Goal: Information Seeking & Learning: Learn about a topic

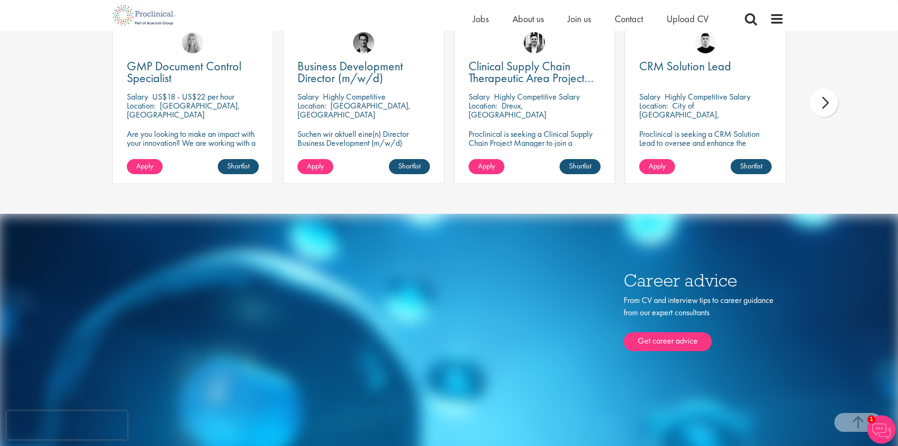
scroll to position [2971, 0]
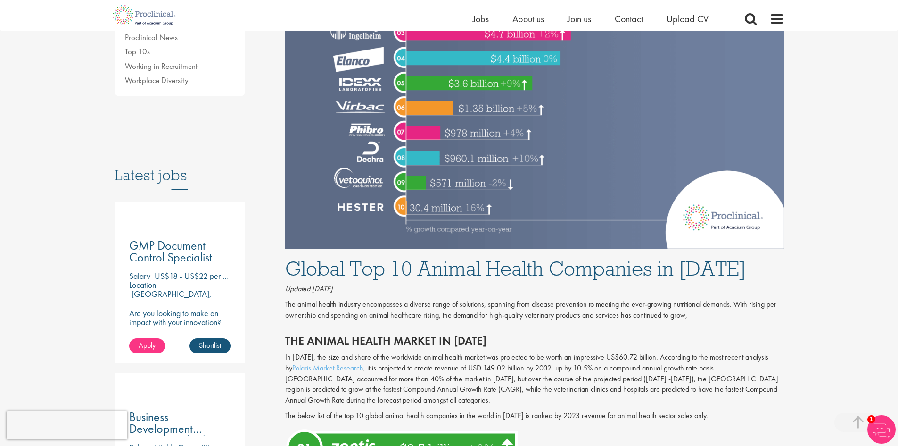
scroll to position [377, 0]
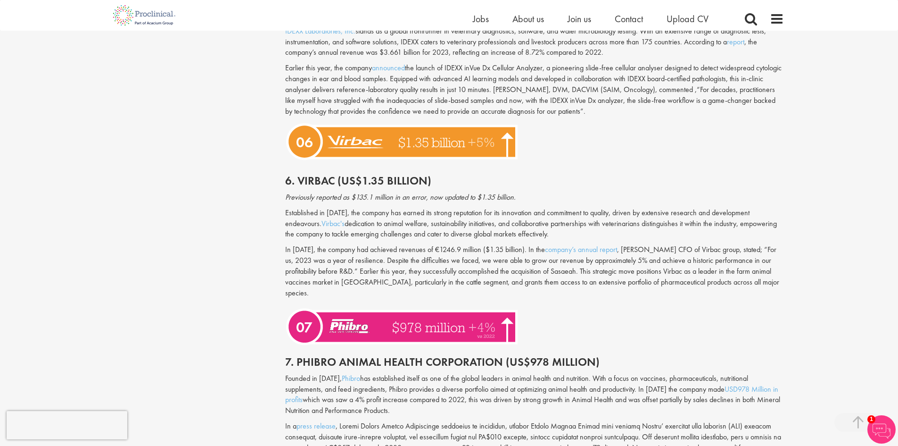
scroll to position [1745, 0]
